Goal: Use online tool/utility: Use online tool/utility

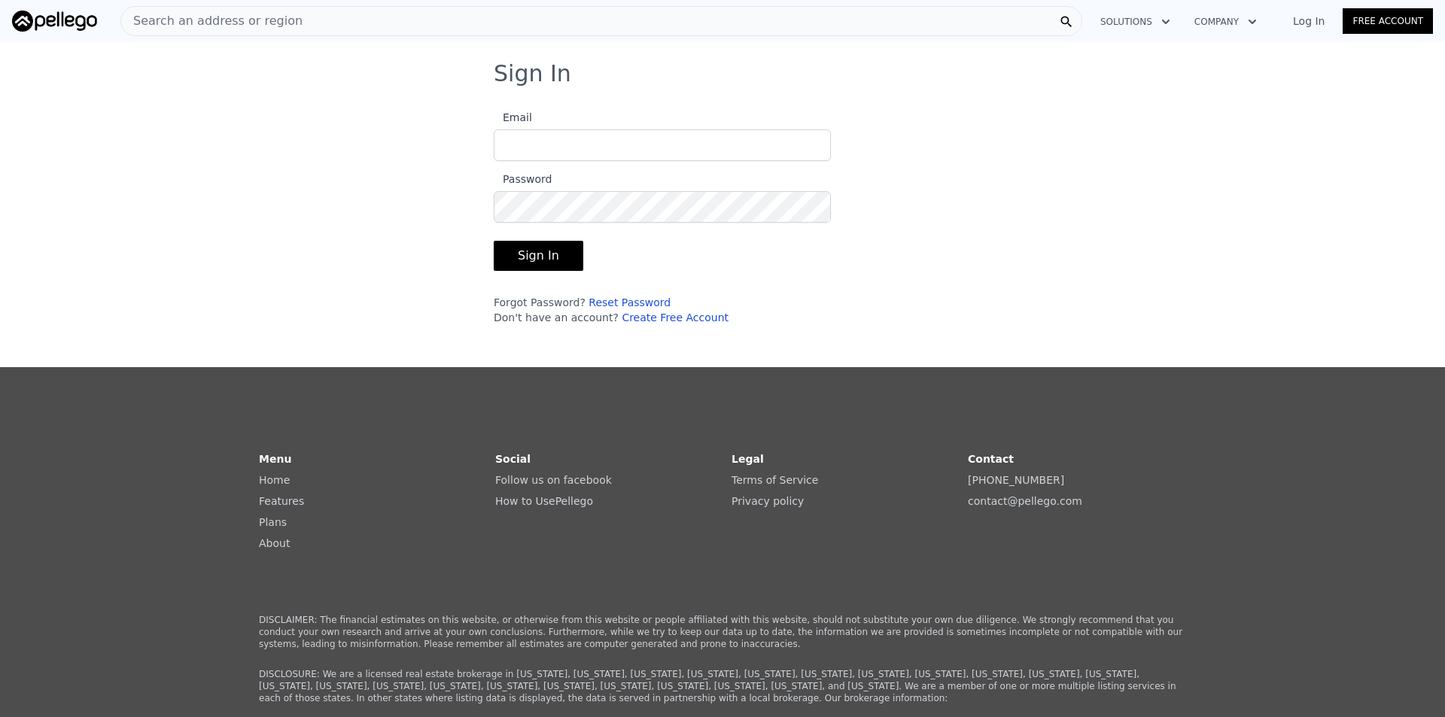
type input "[EMAIL_ADDRESS][DOMAIN_NAME]"
click at [555, 261] on button "Sign In" at bounding box center [539, 256] width 90 height 30
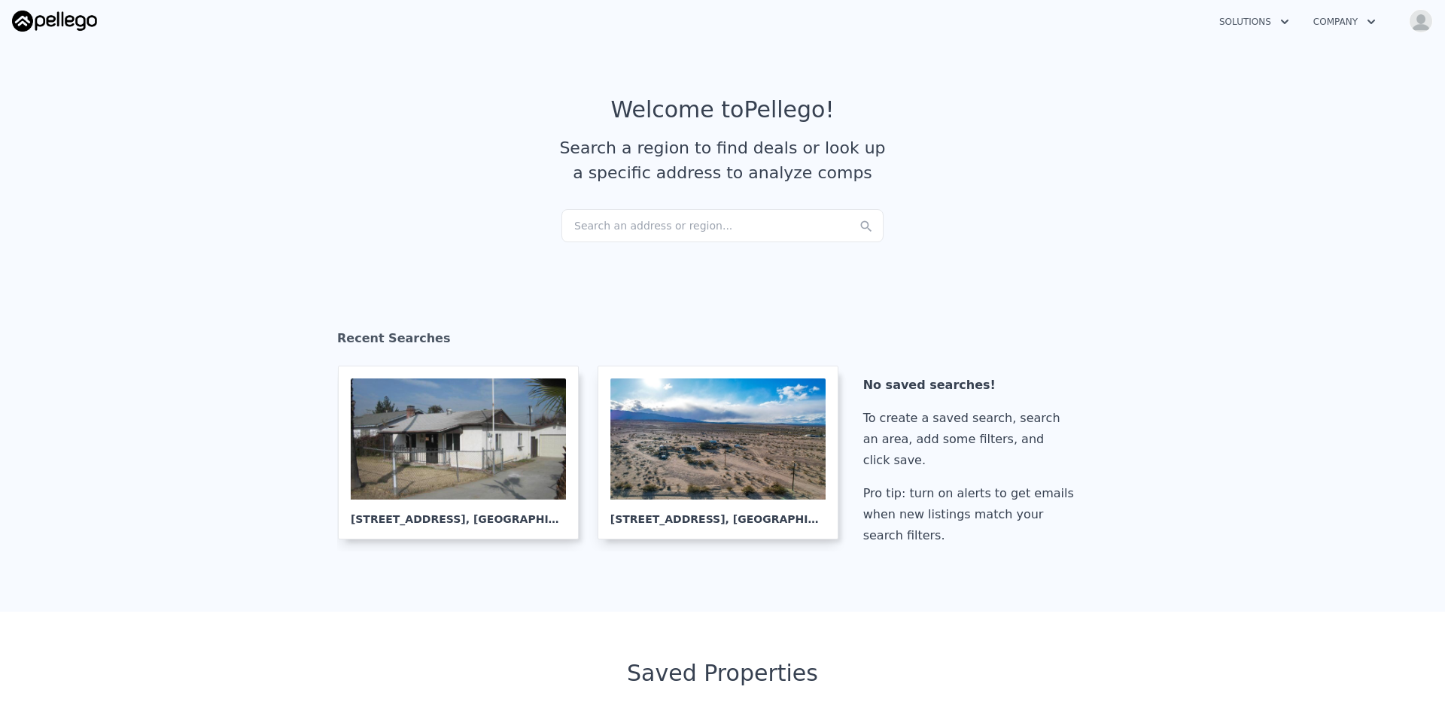
click at [641, 224] on div "Search an address or region..." at bounding box center [722, 225] width 322 height 33
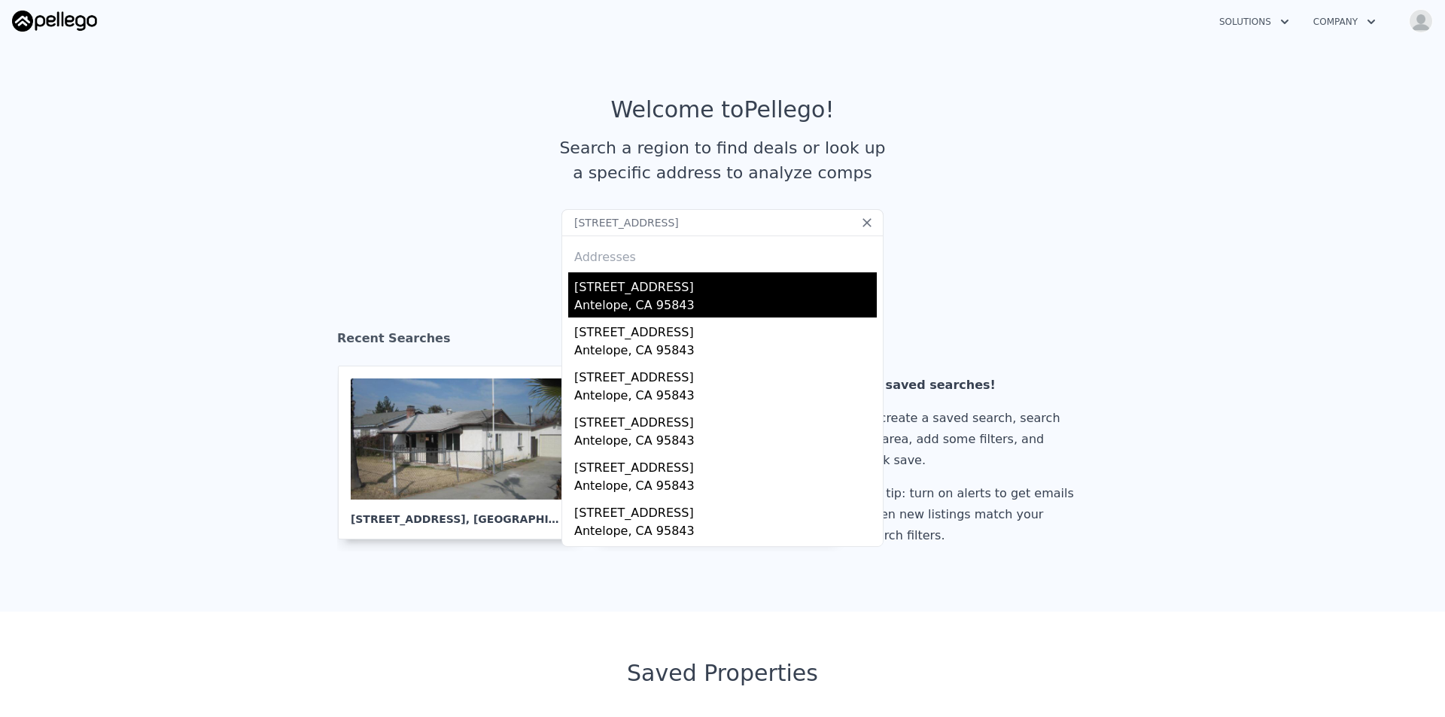
type input "[STREET_ADDRESS]"
click at [659, 284] on div "[STREET_ADDRESS]" at bounding box center [725, 284] width 303 height 24
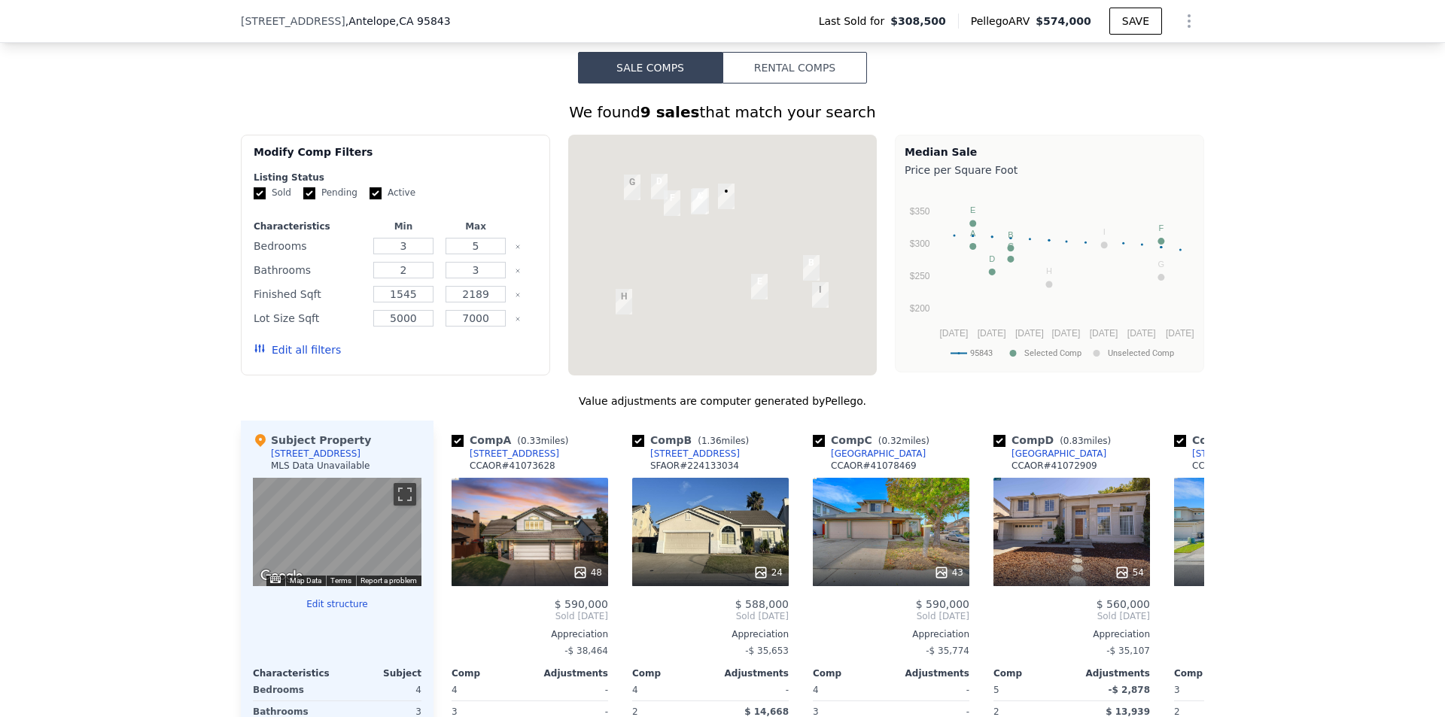
scroll to position [1500, 0]
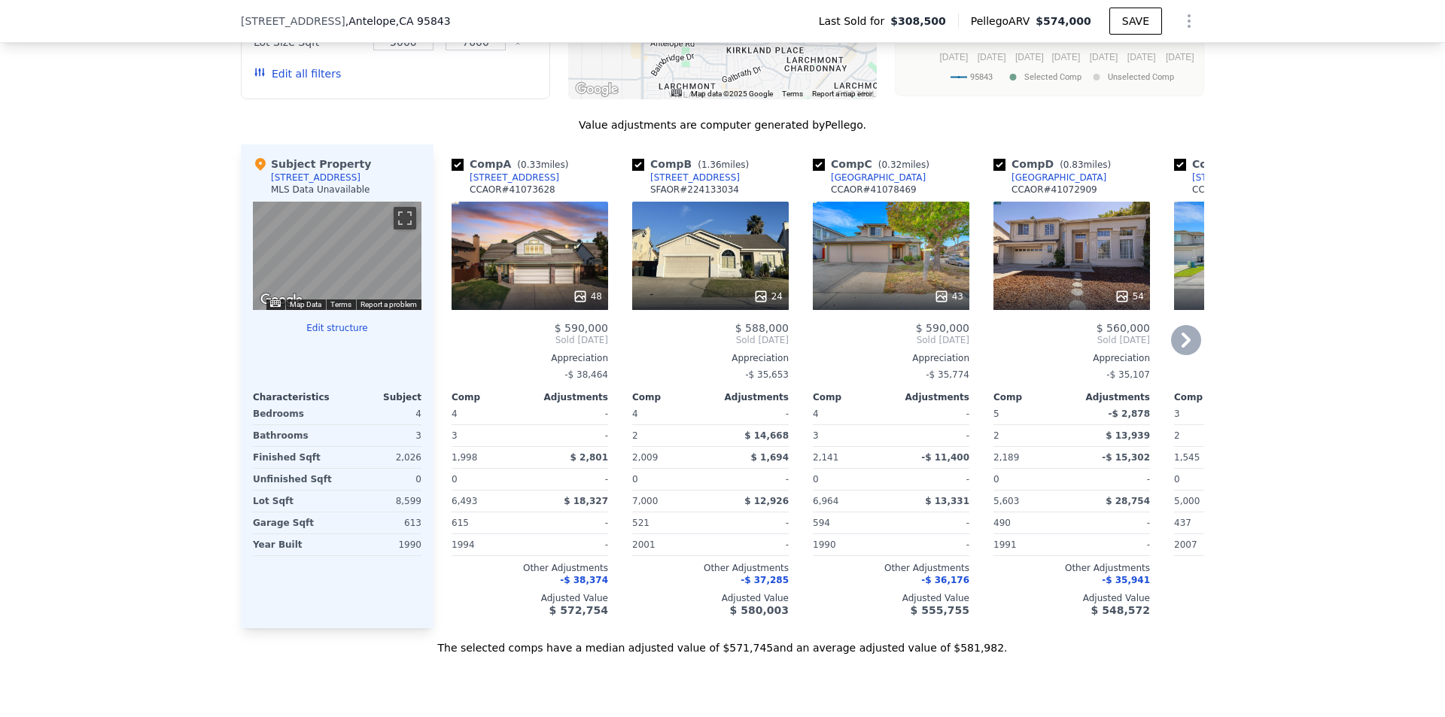
click at [1176, 347] on icon at bounding box center [1186, 340] width 30 height 30
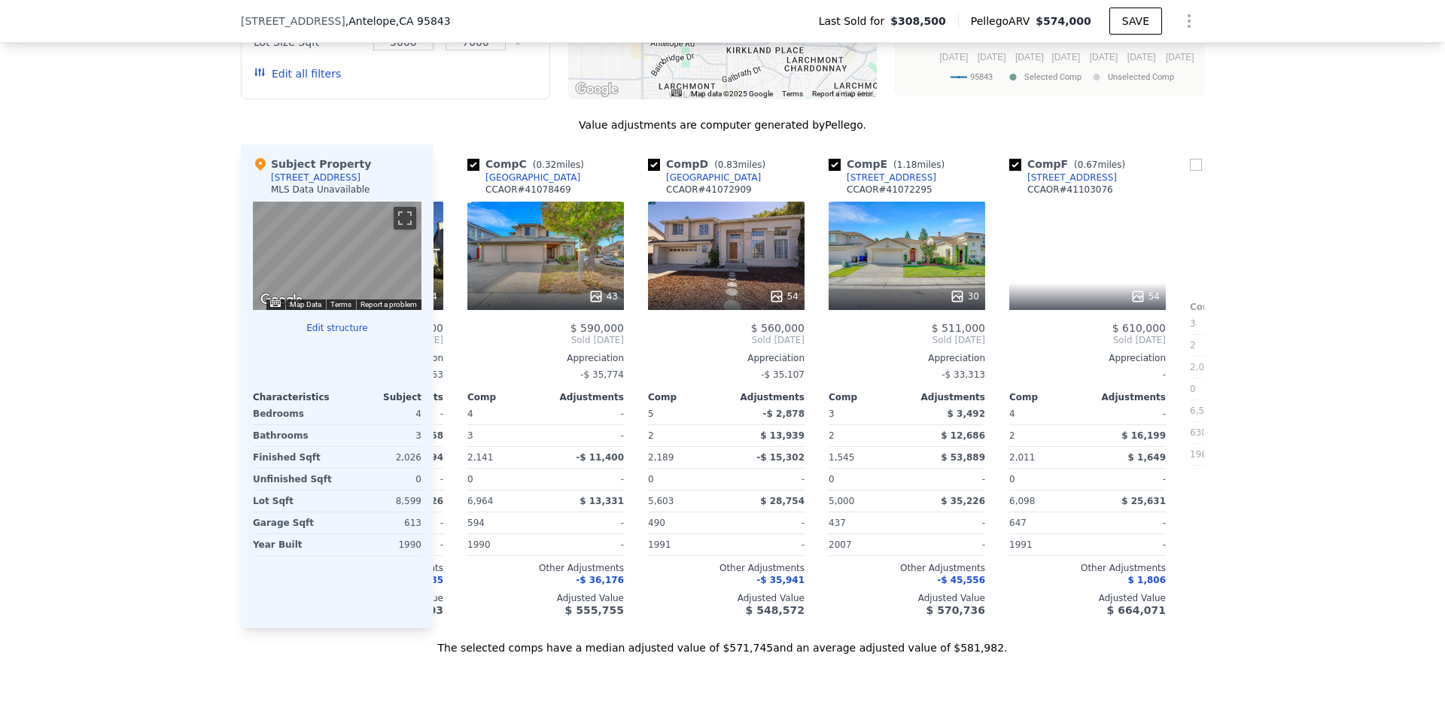
scroll to position [0, 361]
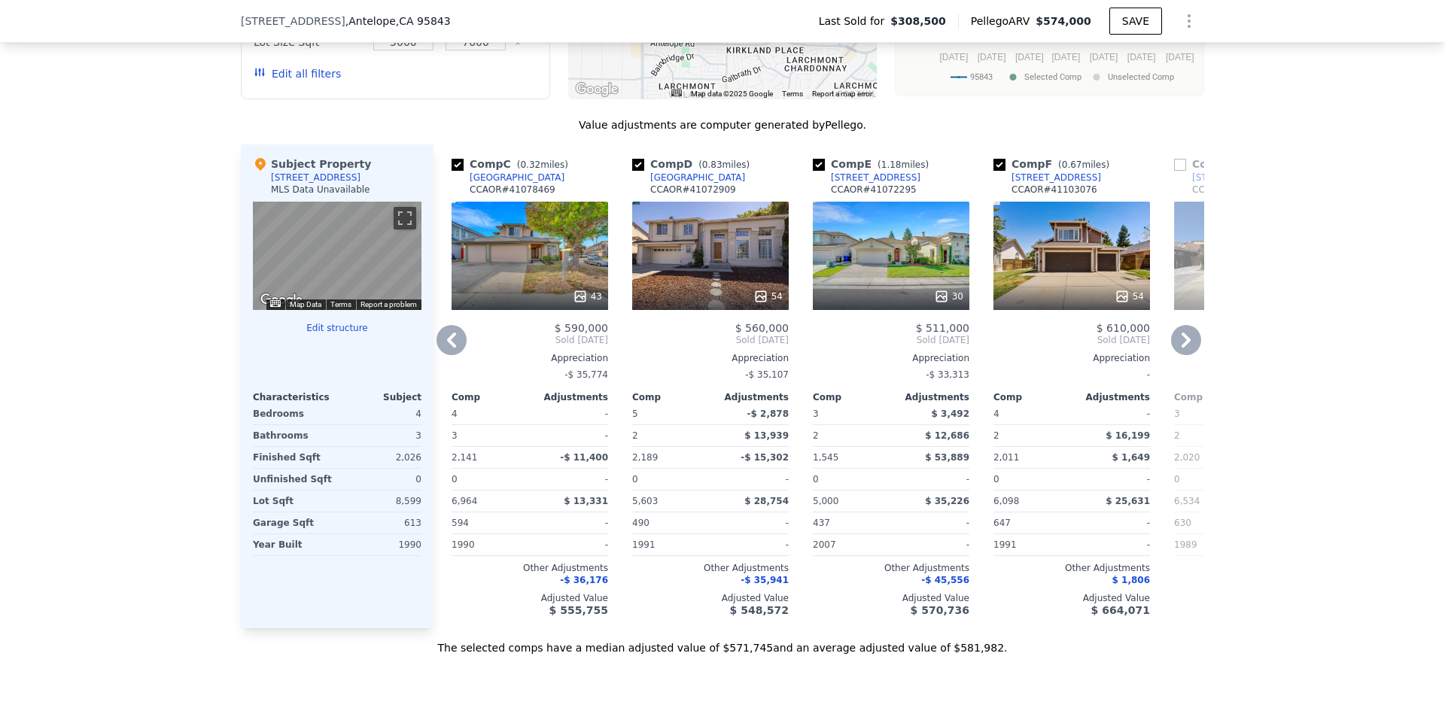
click at [1176, 347] on icon at bounding box center [1186, 340] width 30 height 30
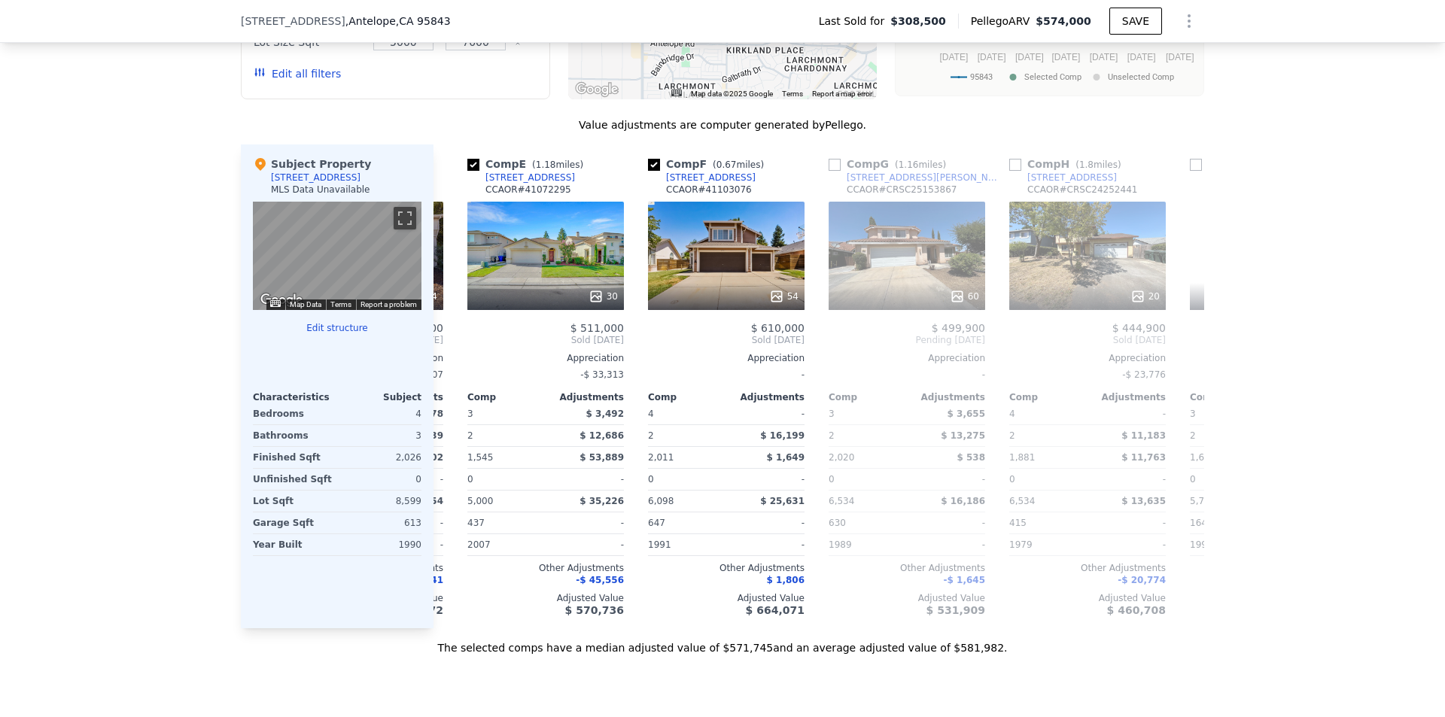
scroll to position [0, 722]
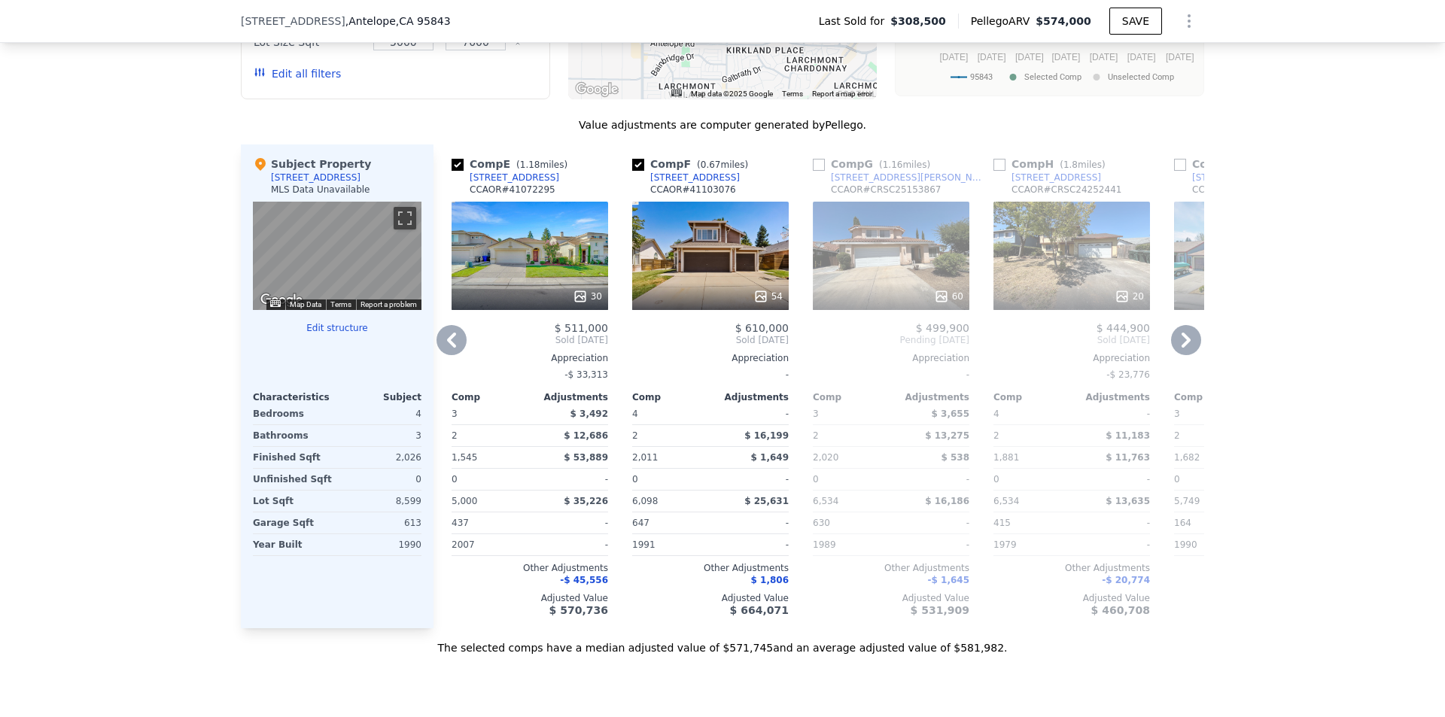
click at [947, 284] on div "60" at bounding box center [891, 256] width 157 height 108
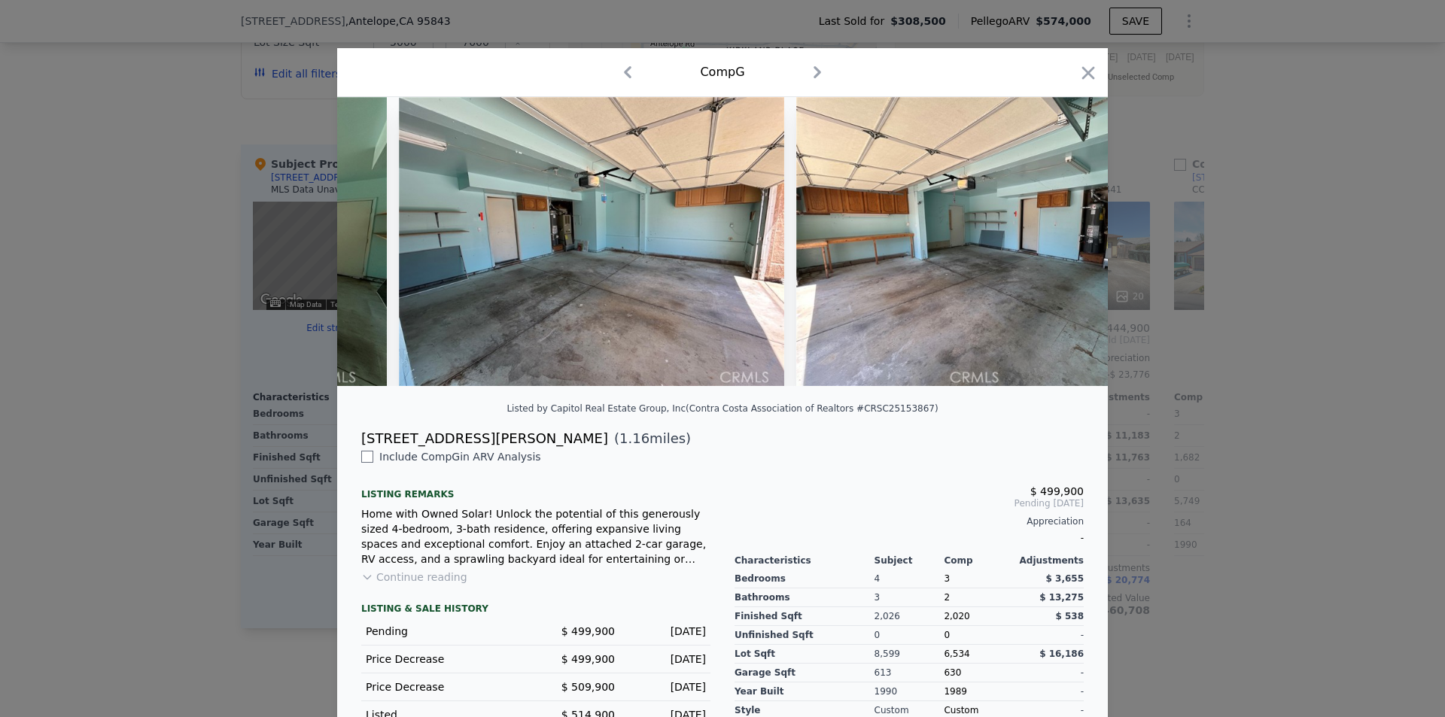
scroll to position [0, 18121]
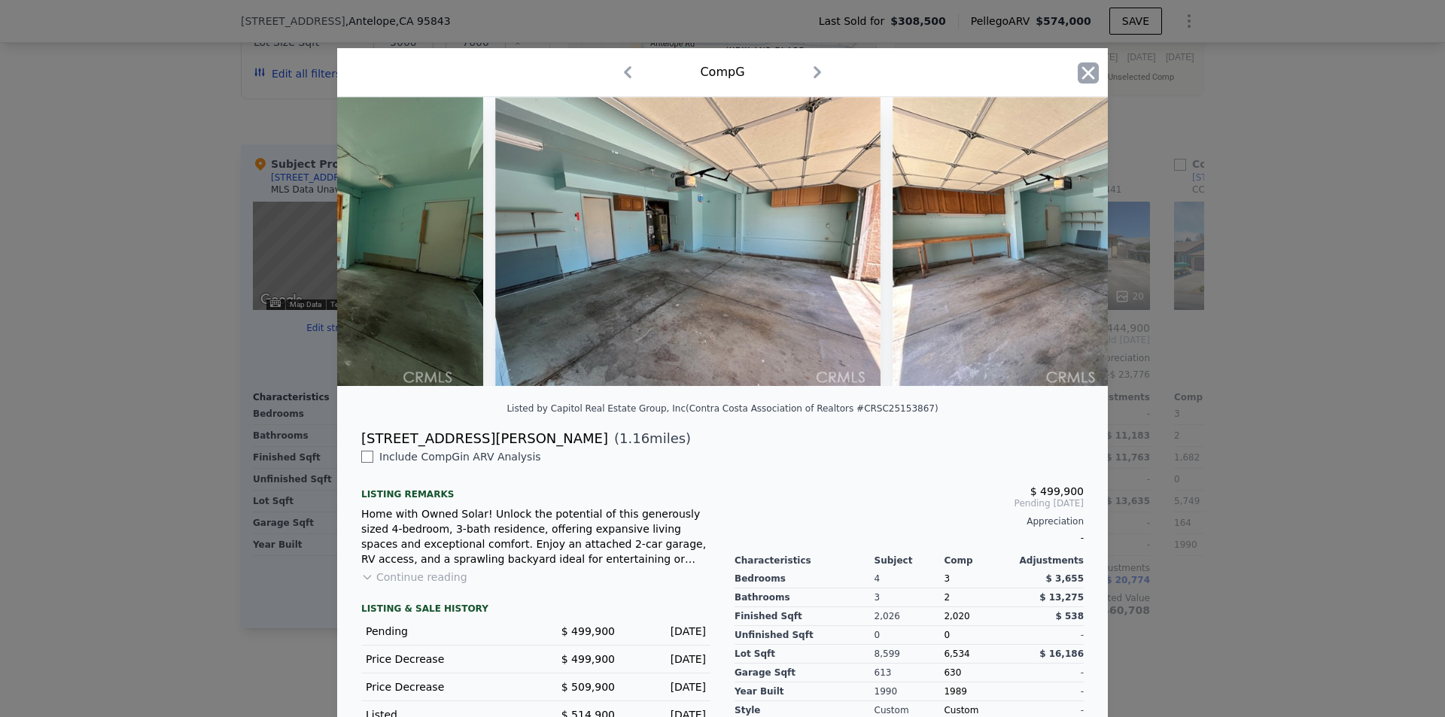
click at [1091, 78] on icon "button" at bounding box center [1088, 72] width 21 height 21
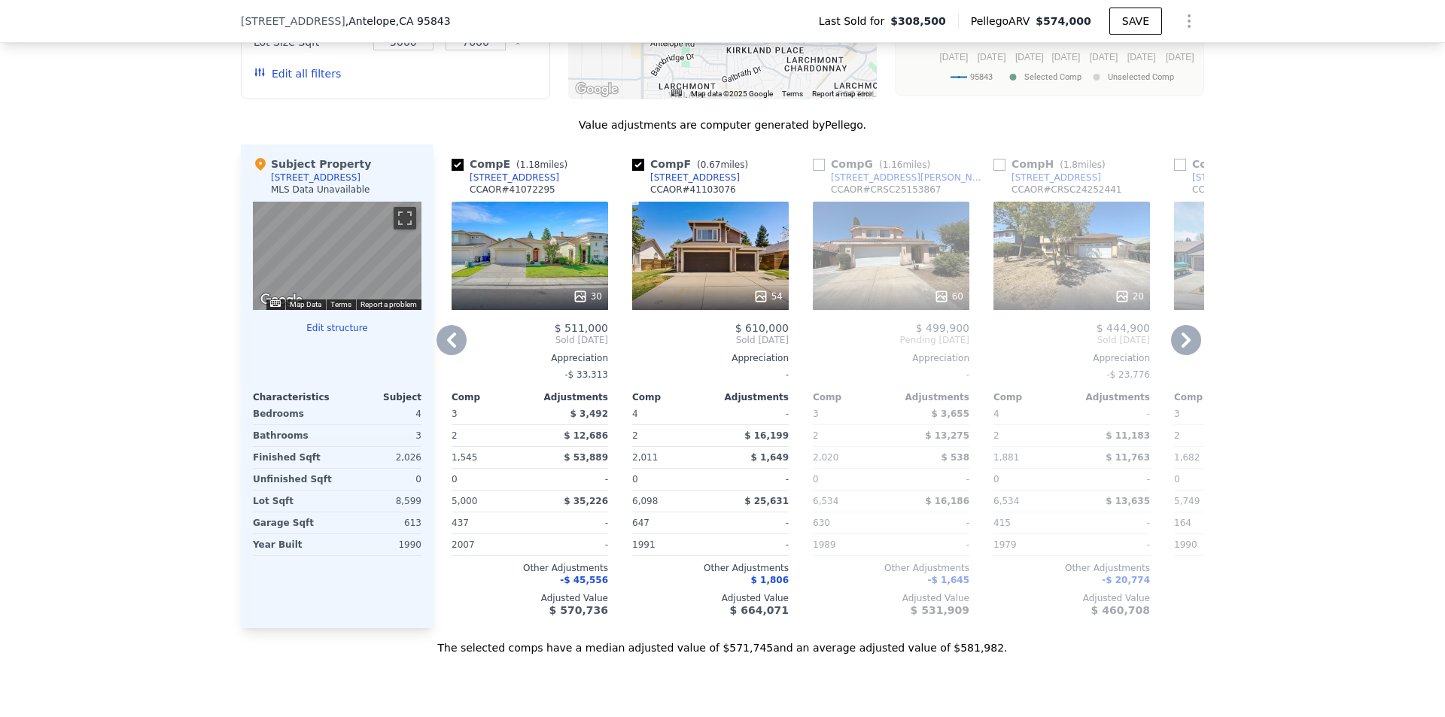
click at [1174, 354] on icon at bounding box center [1186, 340] width 30 height 30
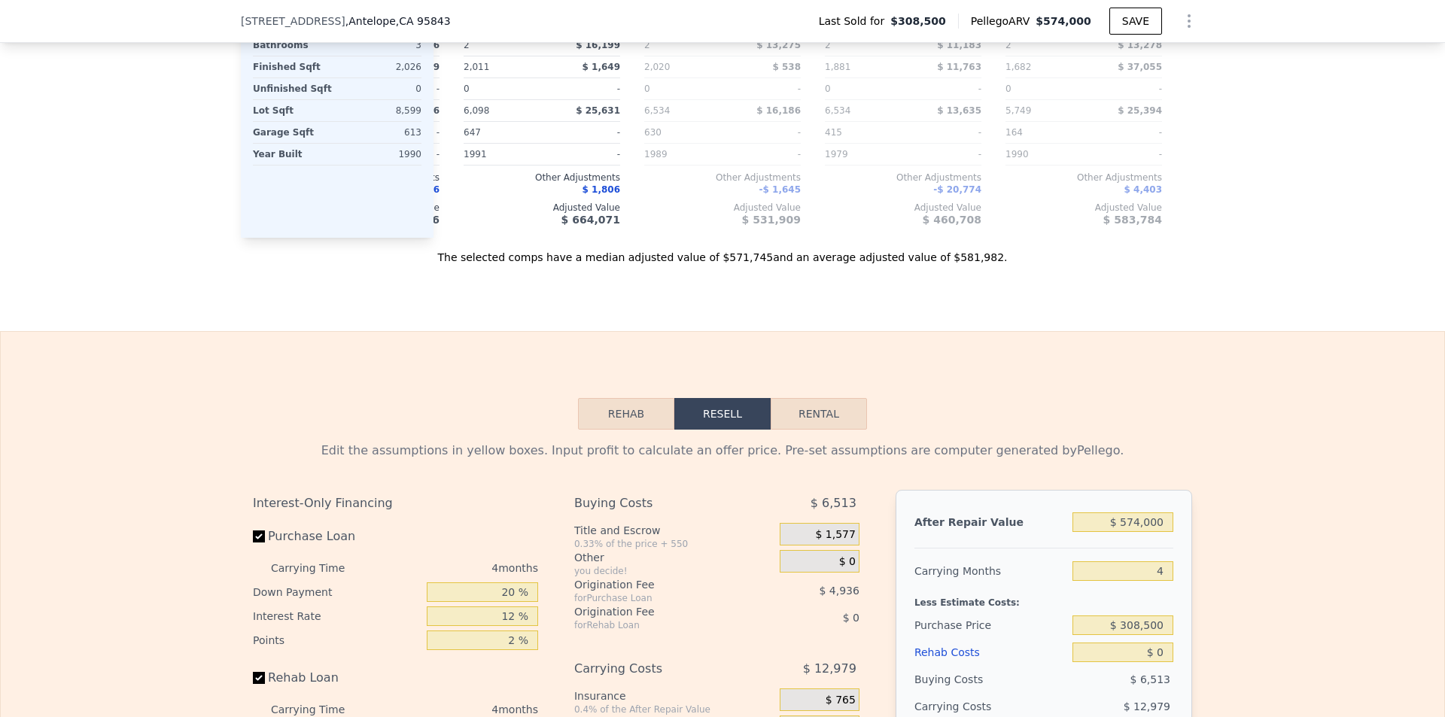
scroll to position [2102, 0]
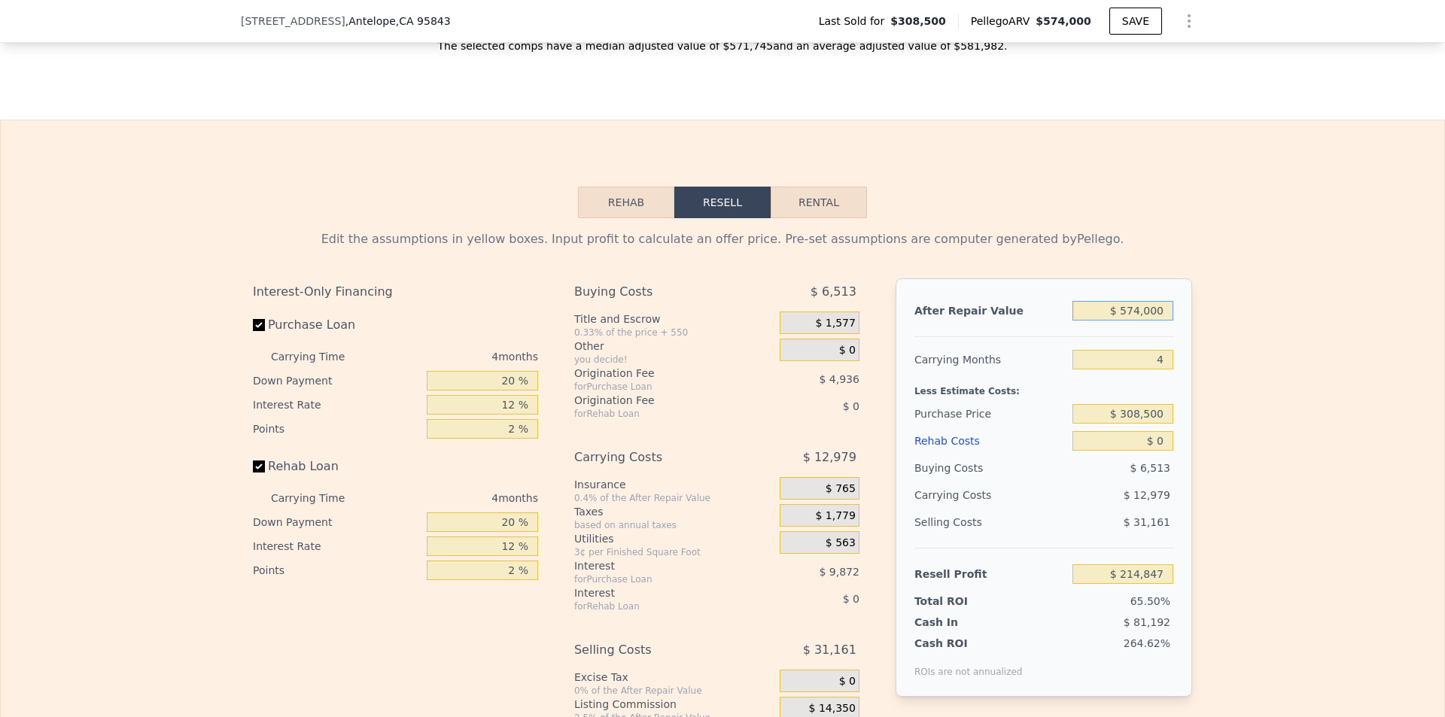
click at [1137, 321] on input "$ 574,000" at bounding box center [1122, 311] width 101 height 20
type input "$ 6"
type input "-$ 327,771"
type input "$ 605"
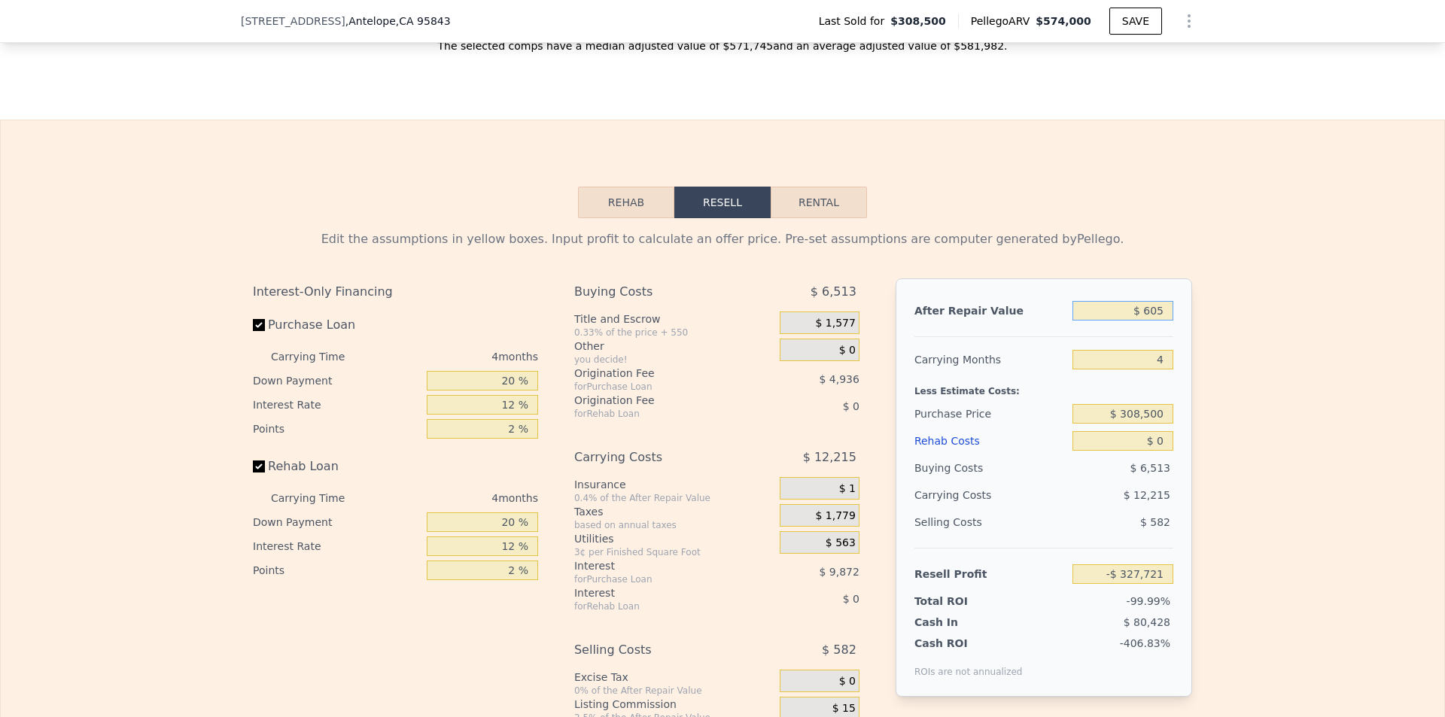
type input "-$ 327,205"
type input "$ 6,050"
type input "-$ 322,057"
type input "$ 60,500"
type input "-$ 270,585"
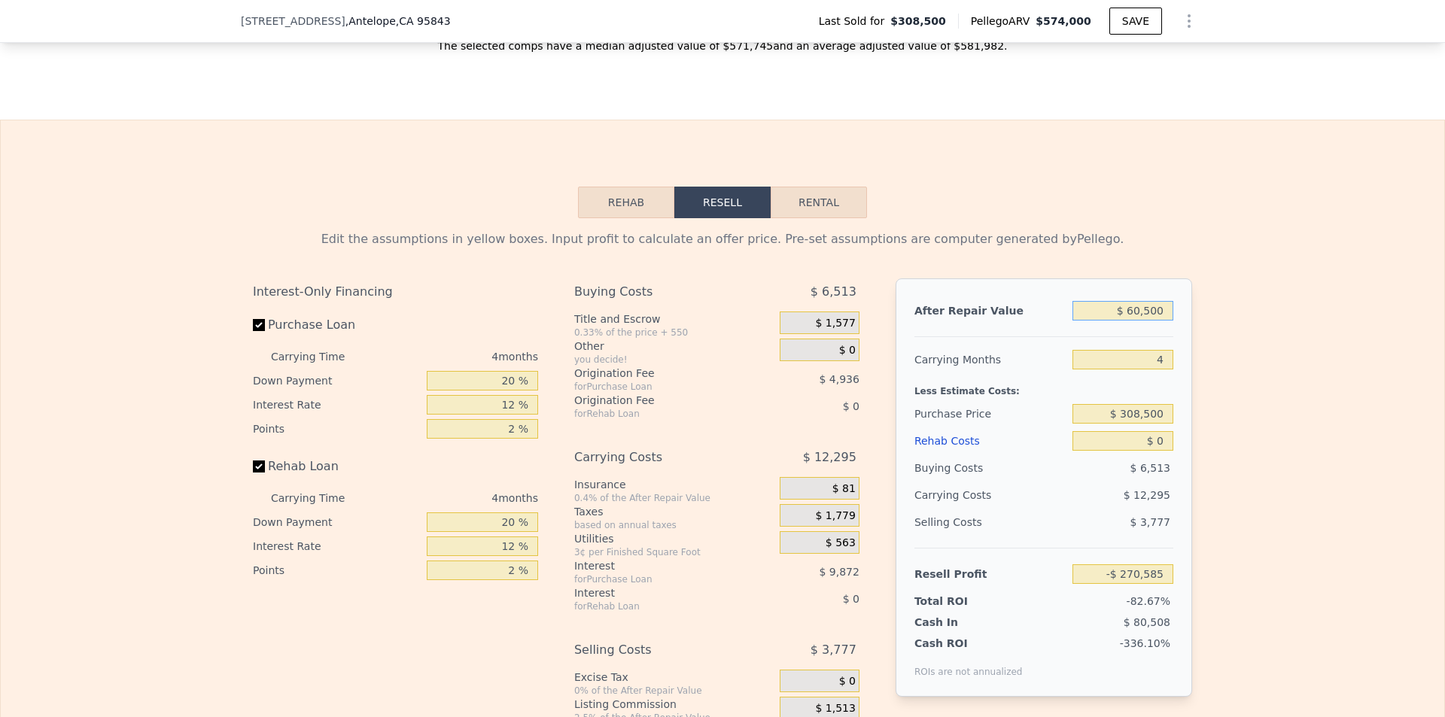
type input "$ 605,000"
type input "$ 244,151"
type input "$ 605,000"
click at [1153, 424] on input "$ 308,500" at bounding box center [1122, 414] width 101 height 20
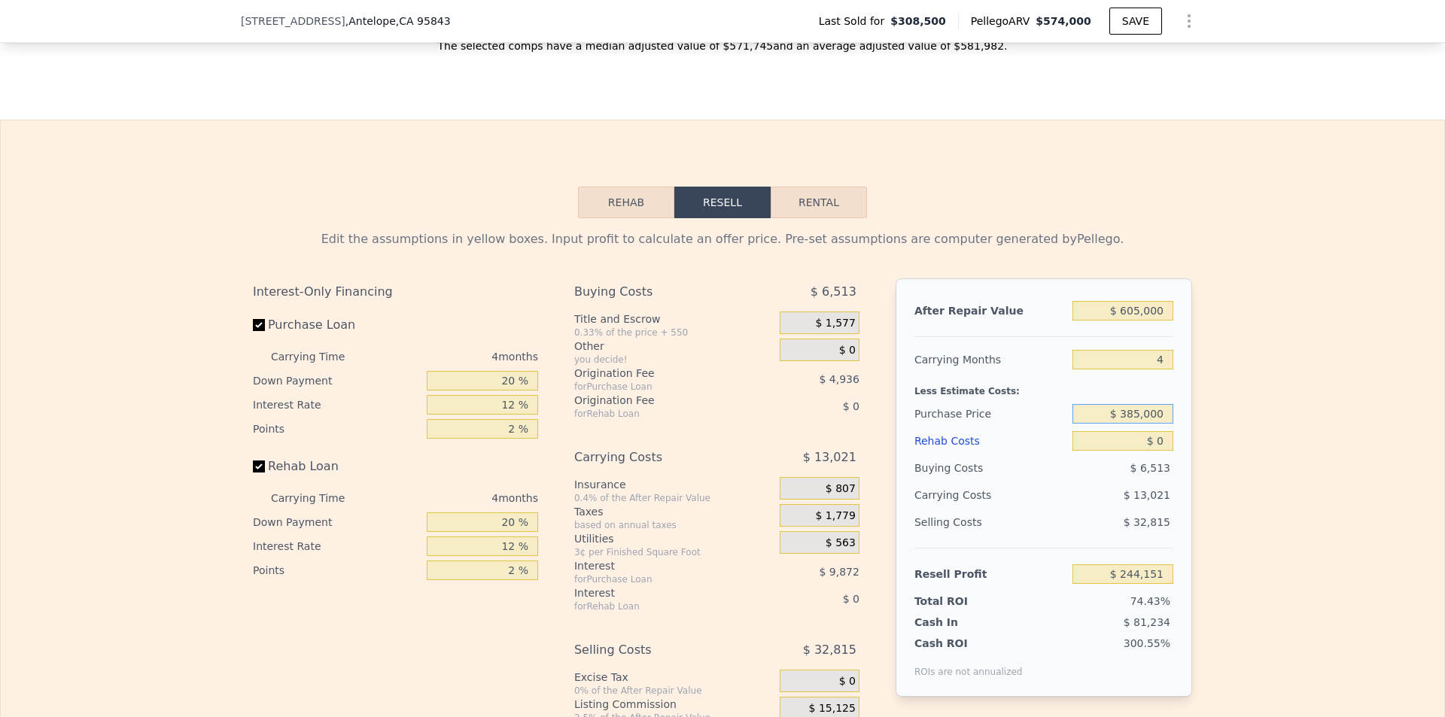
type input "$ 385,000"
click at [1156, 451] on input "$ 0" at bounding box center [1122, 441] width 101 height 20
type input "$ 163,724"
click at [1156, 451] on input "$ 0" at bounding box center [1122, 441] width 101 height 20
type input "$ 7"
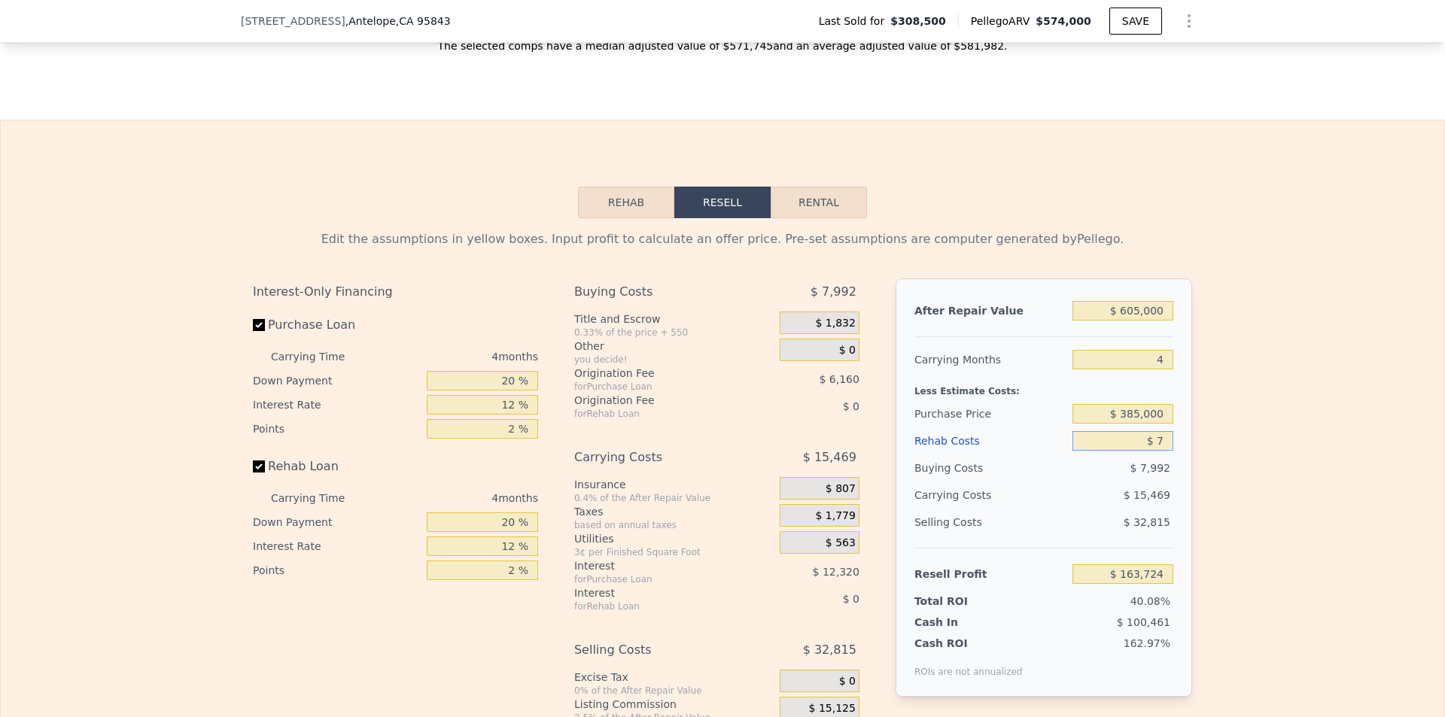
type input "$ 163,717"
type input "$ 75"
type input "$ 163,644"
type input "$ 750"
type input "$ 162,938"
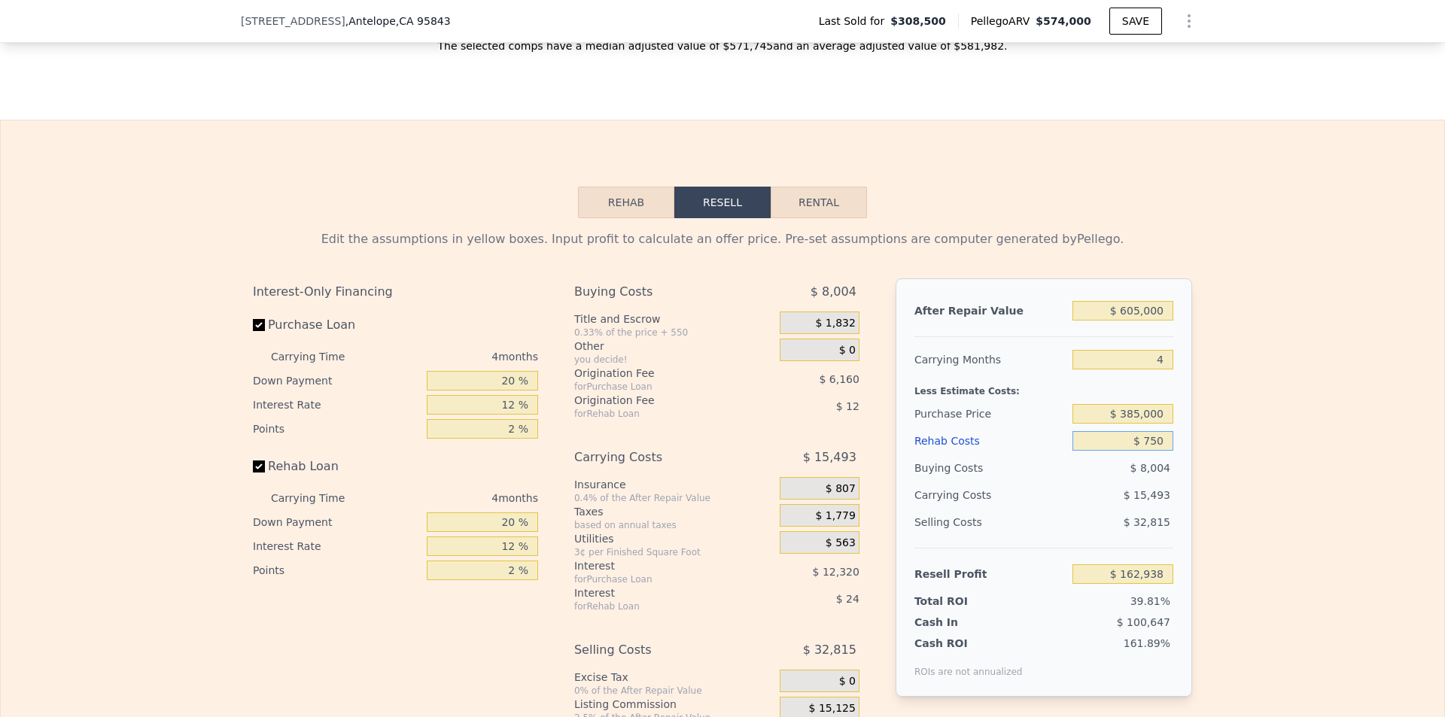
type input "$ 7,500"
type input "$ 155,864"
type input "$ 75,000"
type input "$ 85,124"
type input "$ 75,000"
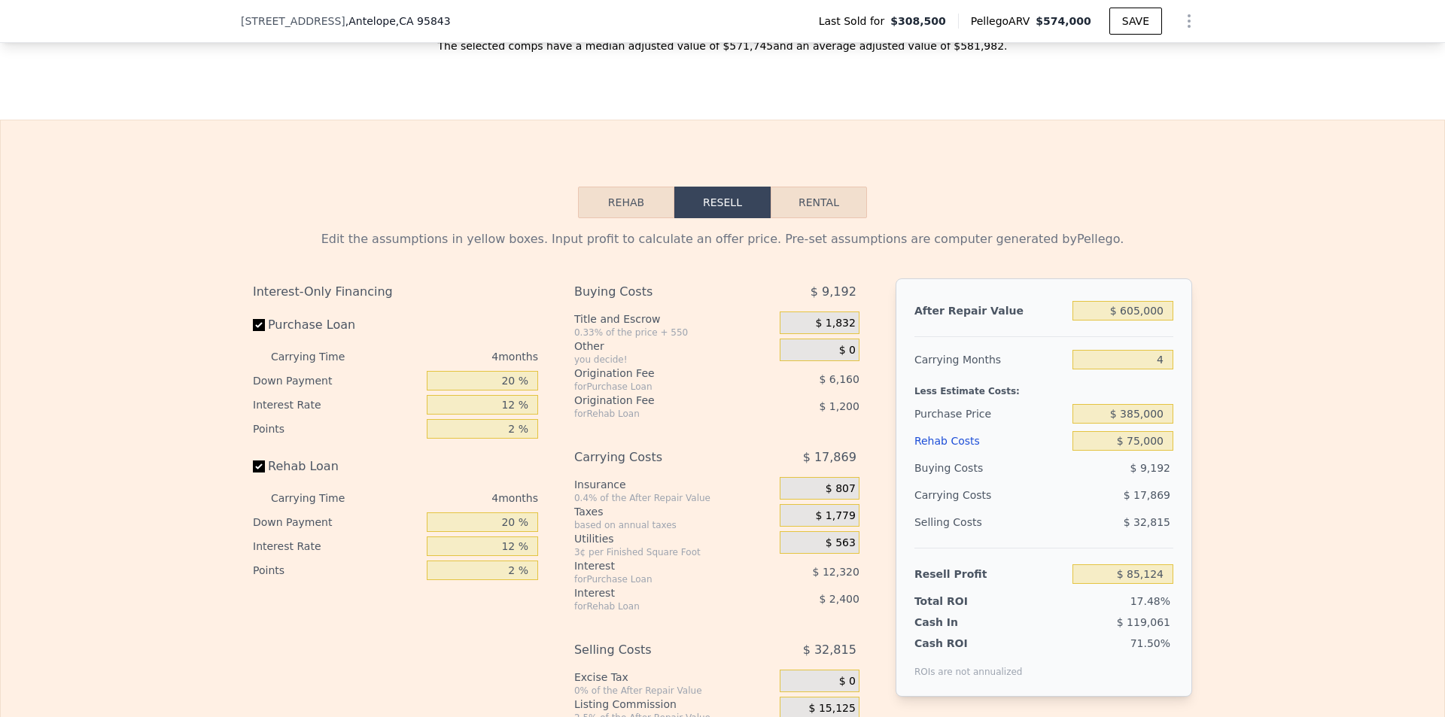
click at [1218, 498] on div "Edit the assumptions in yellow boxes. Input profit to calculate an offer price.…" at bounding box center [722, 498] width 1443 height 560
click at [1151, 424] on input "$ 385,000" at bounding box center [1122, 414] width 101 height 20
type input "$ 405,000"
click at [1222, 474] on div "Edit the assumptions in yellow boxes. Input profit to calculate an offer price.…" at bounding box center [722, 498] width 1443 height 560
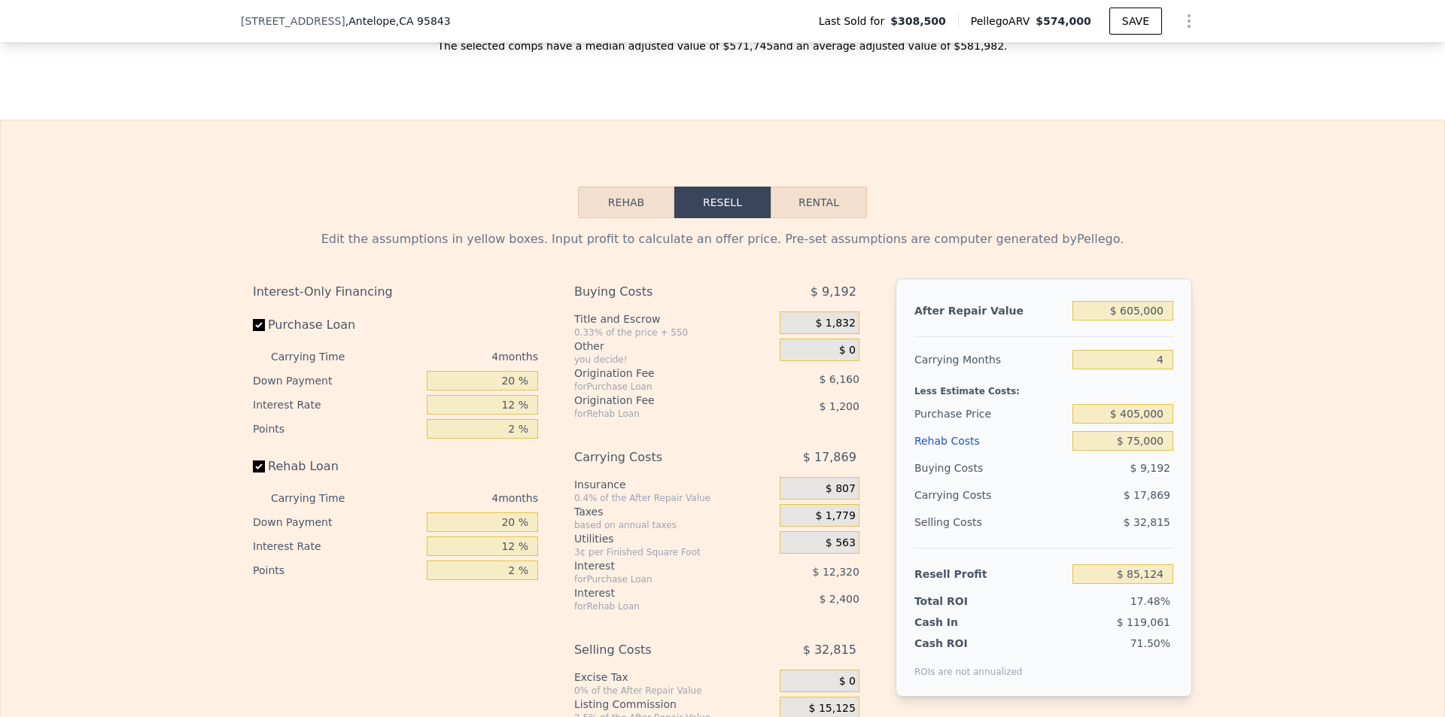
type input "$ 64,097"
click at [1148, 424] on input "$ 405,000" at bounding box center [1122, 414] width 101 height 20
type input "$ 574,000"
type input "$ 0"
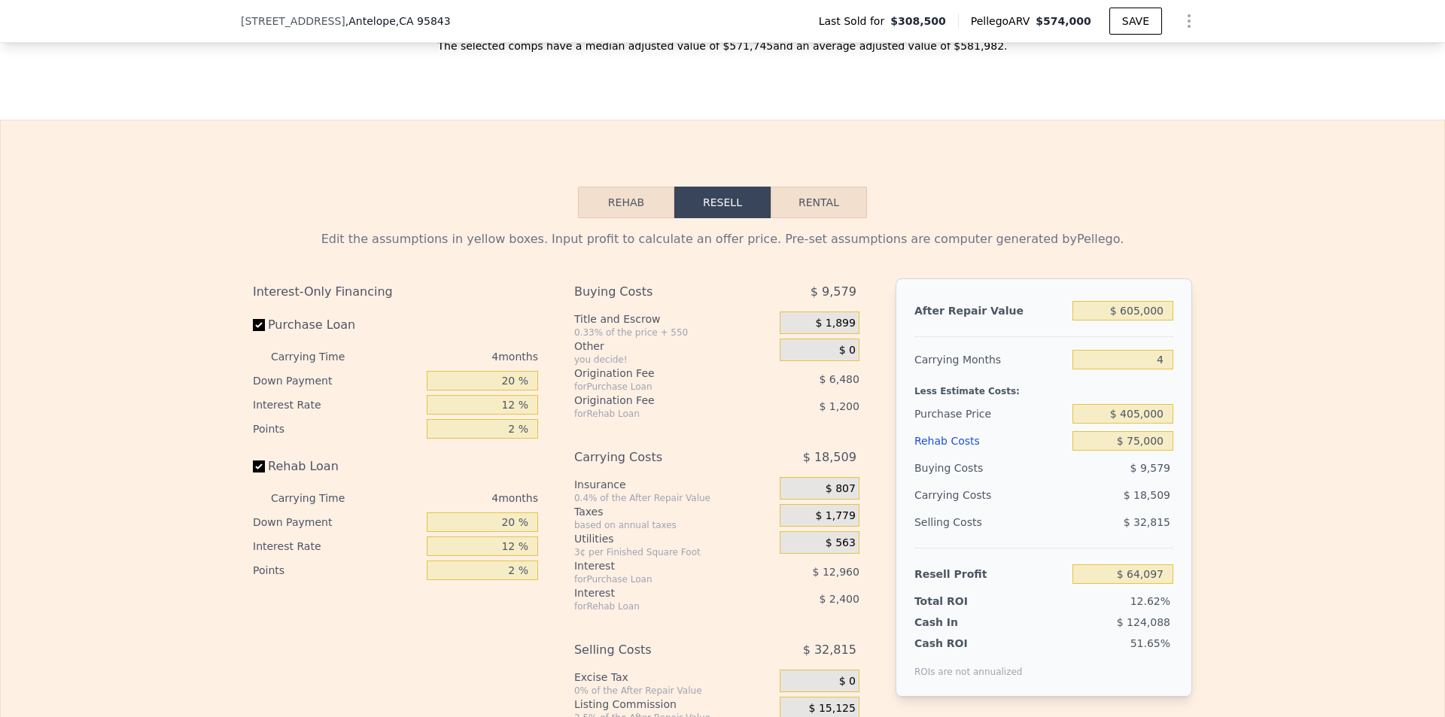
type input "$ 214,847"
